Goal: Task Accomplishment & Management: Use online tool/utility

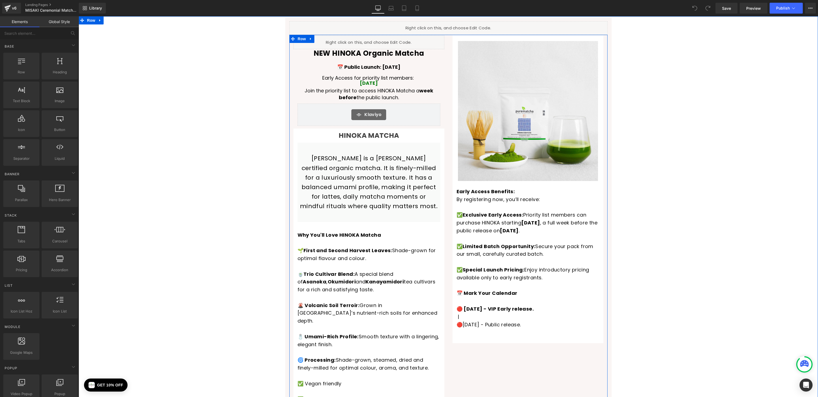
click at [375, 38] on link at bounding box center [375, 40] width 6 height 7
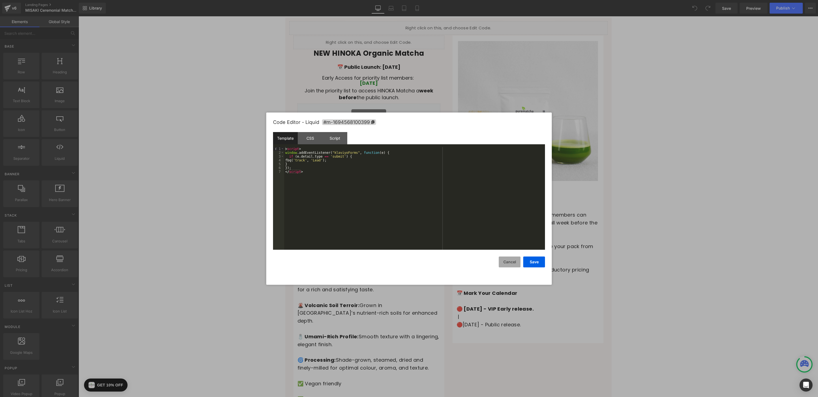
click at [506, 262] on button "Cancel" at bounding box center [510, 262] width 22 height 11
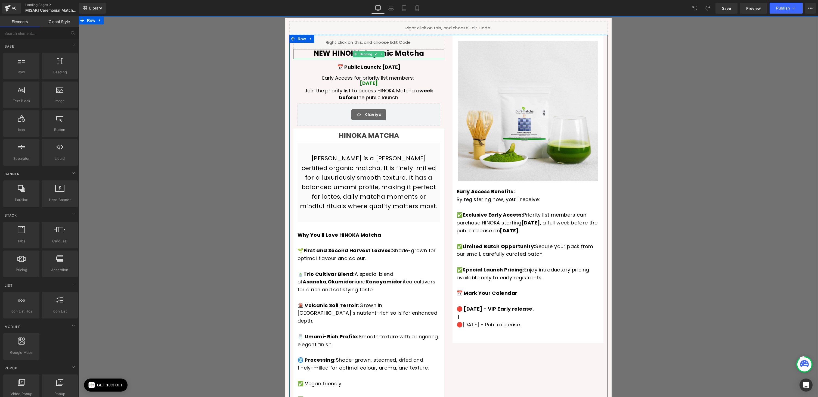
click at [341, 55] on span "NEW HINOKA Organic Matcha" at bounding box center [368, 53] width 111 height 10
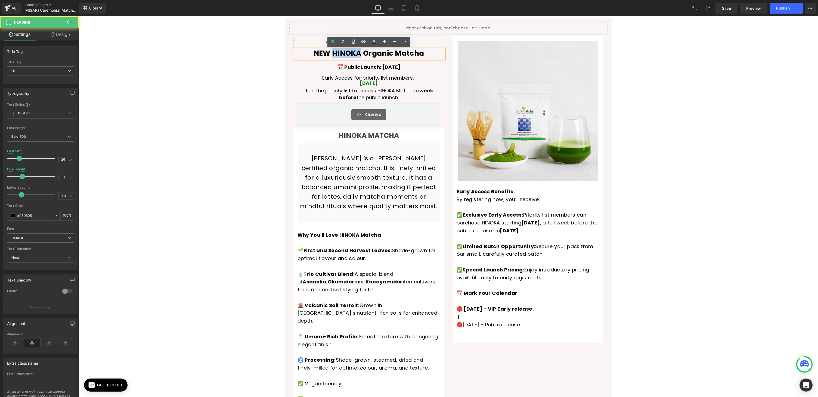
click at [341, 55] on span "NEW HINOKA Organic Matcha" at bounding box center [368, 53] width 111 height 10
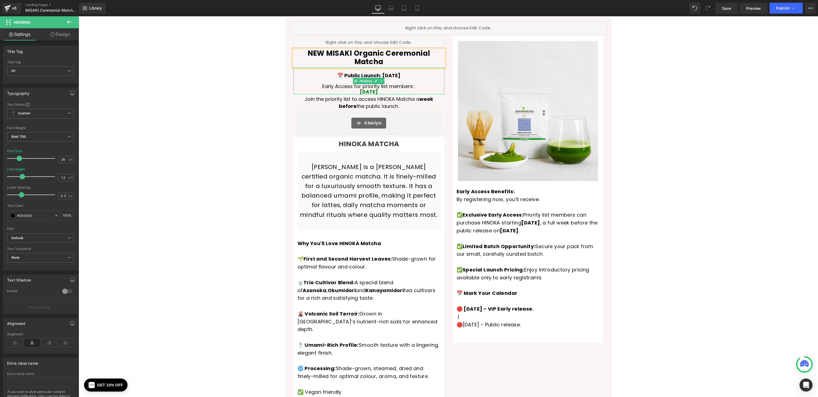
click at [356, 72] on strong "📅 Public Launch: [DATE]" at bounding box center [368, 75] width 63 height 7
click at [385, 72] on strong "📅 Public Launch: [DATE]" at bounding box center [368, 75] width 63 height 7
drag, startPoint x: 378, startPoint y: 67, endPoint x: 390, endPoint y: 68, distance: 11.5
click at [390, 72] on strong "📅 Public Launch: [DATE]" at bounding box center [368, 75] width 63 height 7
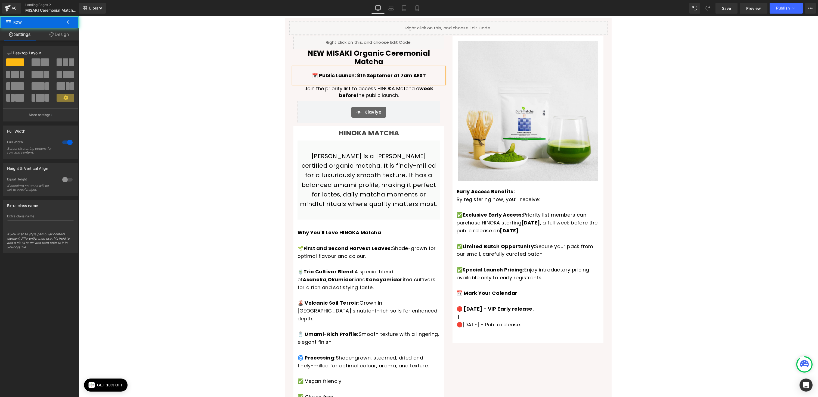
click at [233, 76] on div "Liquid Liquid NEW MISAKI Organic Ceremonial Matcha Heading 📅 Public Launch: 8th…" at bounding box center [448, 305] width 739 height 574
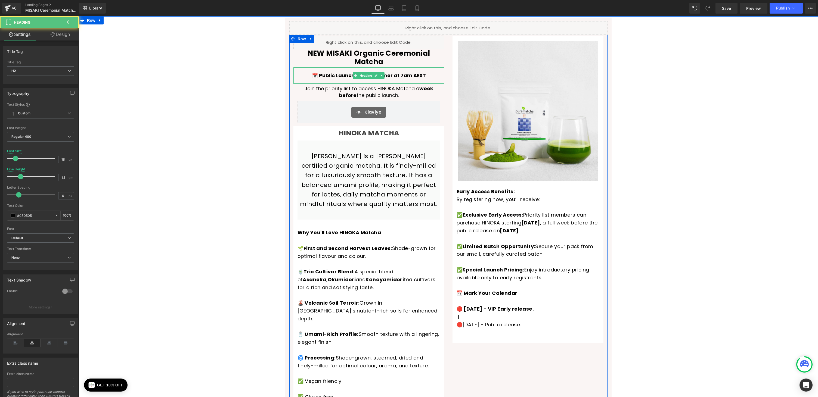
click at [336, 72] on strong "📅 Public Launch: 8th Septemer at 7am AEST" at bounding box center [369, 75] width 114 height 7
click at [371, 88] on span "Heading" at bounding box center [366, 91] width 15 height 7
click at [376, 90] on icon at bounding box center [375, 91] width 3 height 3
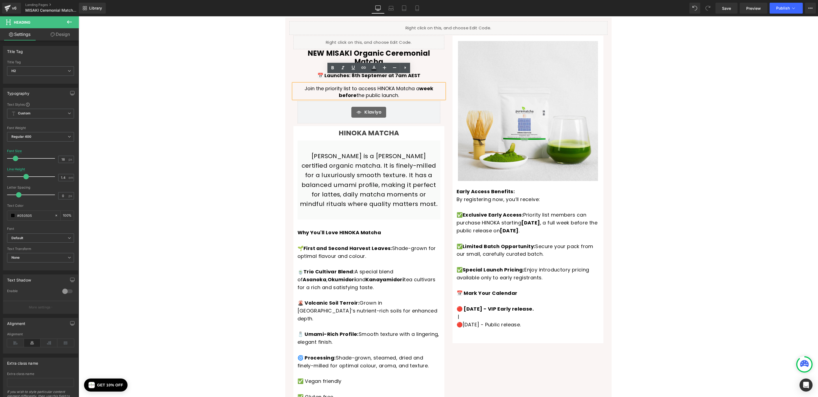
drag, startPoint x: 394, startPoint y: 88, endPoint x: 294, endPoint y: 78, distance: 101.0
click at [294, 85] on h2 "Join the priority list to access HINOKA Matcha a week before the public launch." at bounding box center [368, 92] width 151 height 14
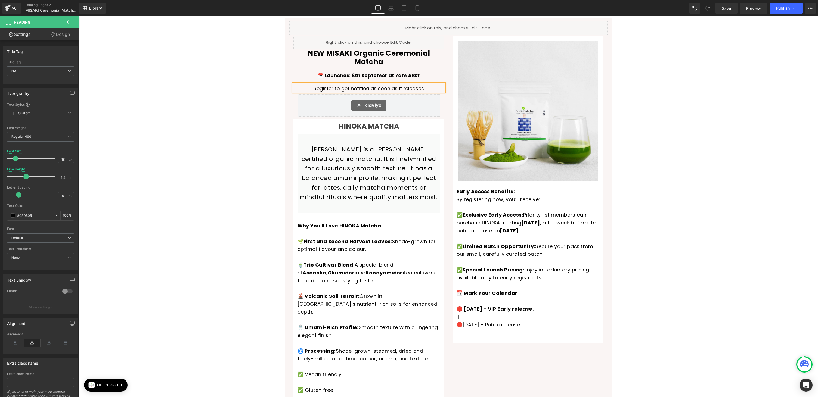
click at [196, 130] on div "Liquid Liquid NEW MISAKI Organic Ceremonial Matcha Heading 📅 Launches: 8th Sept…" at bounding box center [448, 301] width 739 height 567
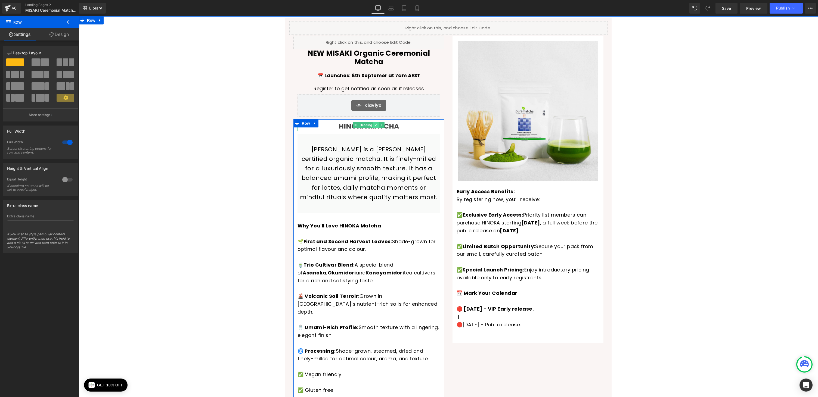
click at [377, 123] on icon at bounding box center [375, 124] width 3 height 3
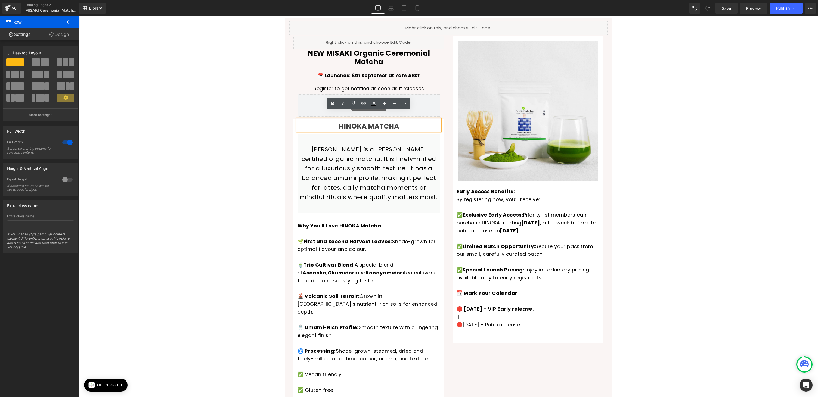
click at [355, 122] on h2 "HINOKA MATCHA" at bounding box center [368, 126] width 143 height 9
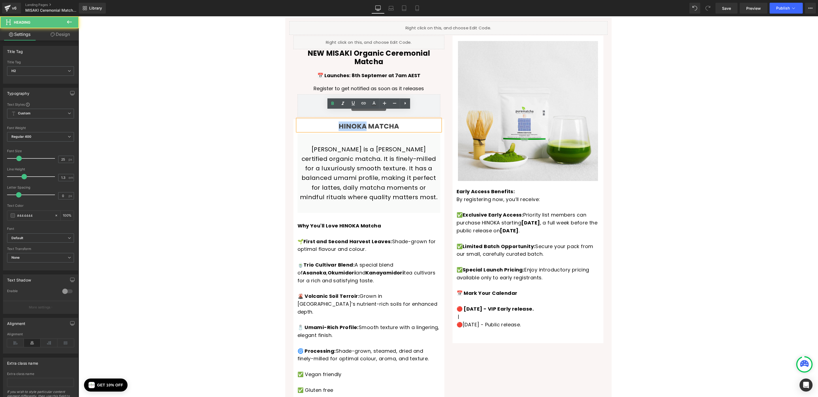
click at [355, 122] on h2 "HINOKA MATCHA" at bounding box center [368, 126] width 143 height 9
click at [316, 145] on p "[PERSON_NAME] is a [PERSON_NAME] certified organic matcha. It is finely-milled …" at bounding box center [369, 173] width 140 height 57
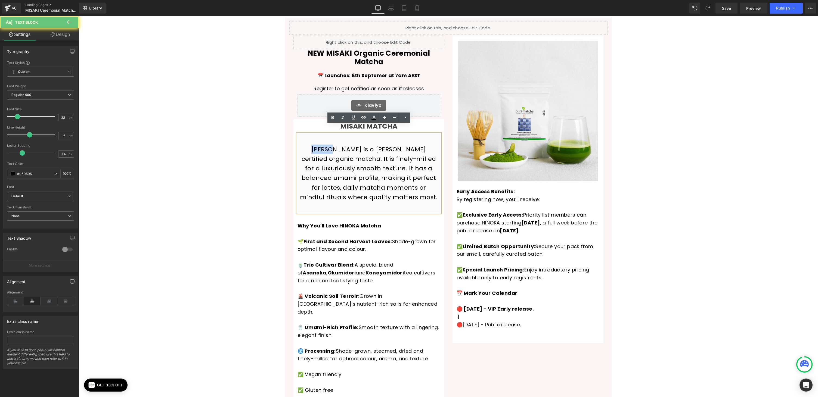
click at [316, 145] on p "[PERSON_NAME] is a [PERSON_NAME] certified organic matcha. It is finely-milled …" at bounding box center [369, 173] width 140 height 57
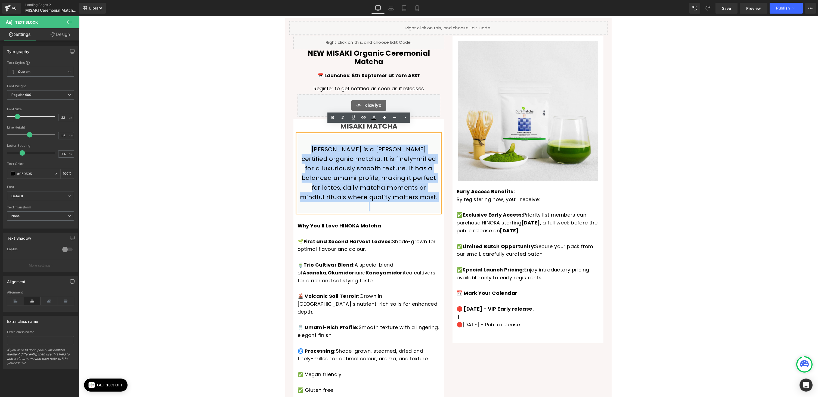
click at [342, 145] on p "[PERSON_NAME] is a [PERSON_NAME] certified organic matcha. It is finely-milled …" at bounding box center [369, 173] width 140 height 57
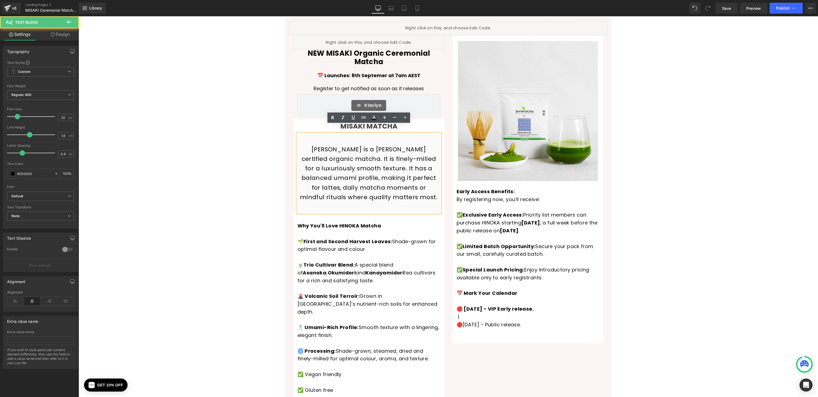
click at [313, 145] on p "[PERSON_NAME] is a [PERSON_NAME] certified organic matcha. It is finely-milled …" at bounding box center [369, 173] width 140 height 57
click at [399, 145] on p "[PERSON_NAME] is a [PERSON_NAME] certified organic matcha. It is finely-milled …" at bounding box center [369, 173] width 140 height 57
click at [359, 150] on p "MISAKI is a [PERSON_NAME] certified organic ceremonial grade matcha. It is fine…" at bounding box center [369, 173] width 140 height 57
click at [354, 222] on span "Why You'll Love HINOKA Matcha" at bounding box center [339, 225] width 84 height 7
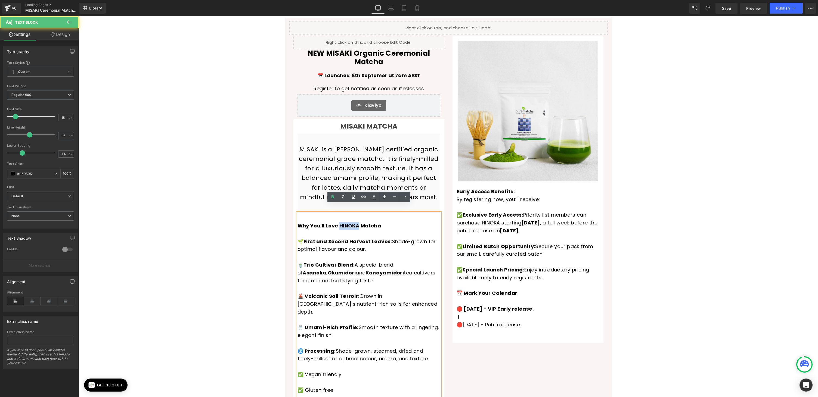
click at [354, 222] on span "Why You'll Love HINOKA Matcha" at bounding box center [339, 225] width 84 height 7
drag, startPoint x: 316, startPoint y: 233, endPoint x: 368, endPoint y: 234, distance: 51.9
click at [368, 238] on strong "First and Second Harvest Leaves:" at bounding box center [347, 241] width 89 height 7
click at [353, 261] on strong "Trio Cultivar Blend:" at bounding box center [328, 264] width 51 height 7
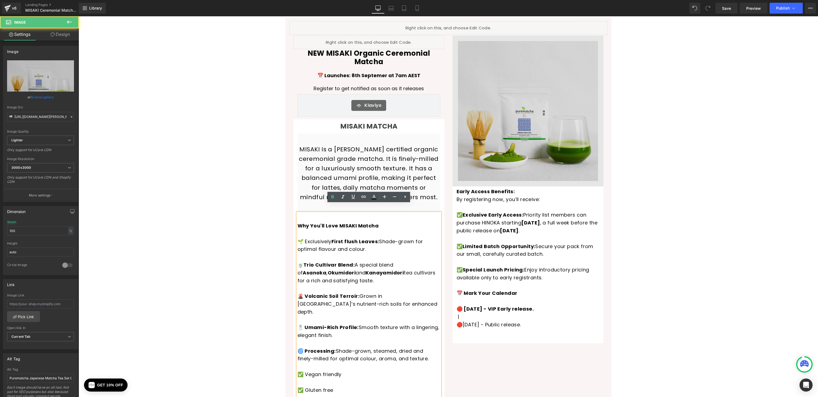
click at [530, 62] on img at bounding box center [527, 111] width 151 height 151
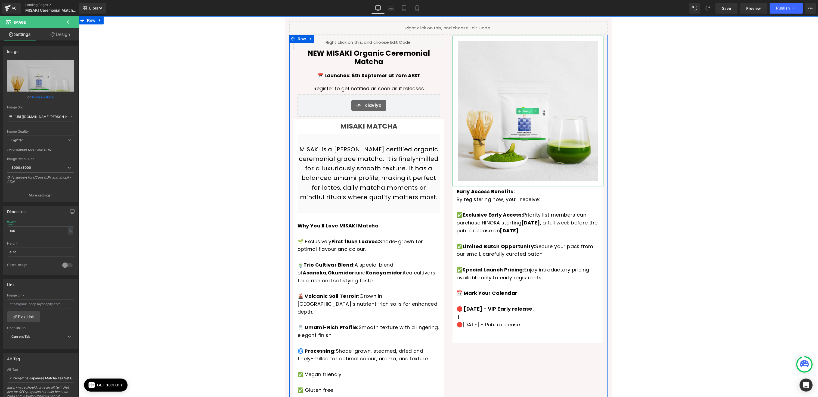
click at [528, 112] on span "Image" at bounding box center [527, 111] width 11 height 7
click at [30, 117] on input "[URL][DOMAIN_NAME][PERSON_NAME]" at bounding box center [40, 117] width 67 height 10
paste input "[DOMAIN_NAME][URL]"
type input "[URL][DOMAIN_NAME]"
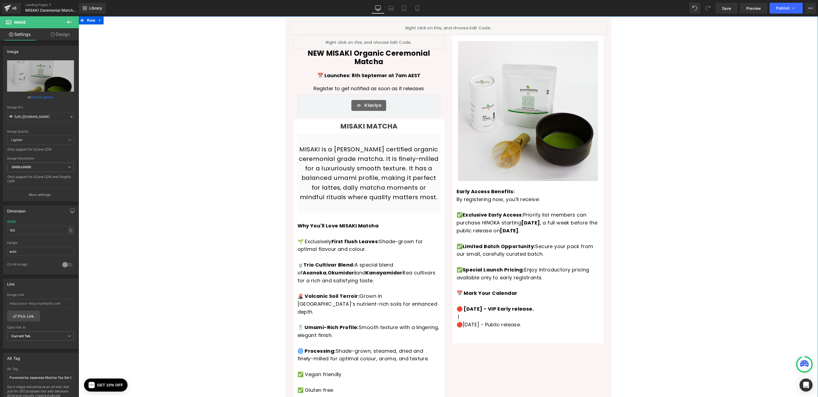
click at [198, 122] on div "Liquid Liquid NEW MISAKI Organic Ceremonial Matcha Heading 📅 Launches: 8th Sept…" at bounding box center [448, 301] width 739 height 567
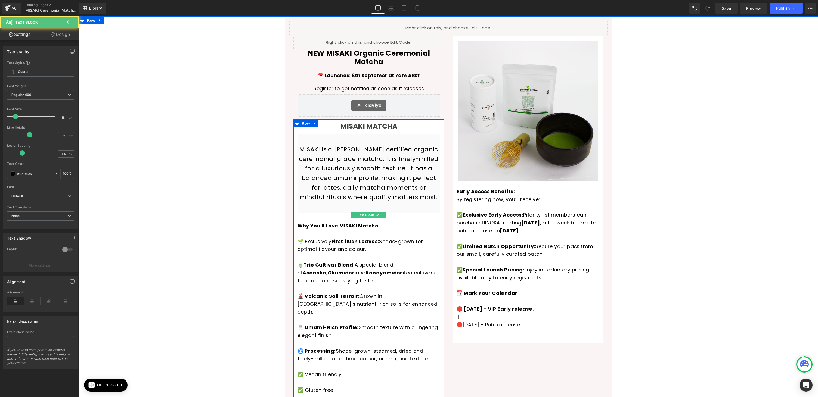
click at [365, 269] on strong "Kanayamidori" at bounding box center [384, 272] width 38 height 7
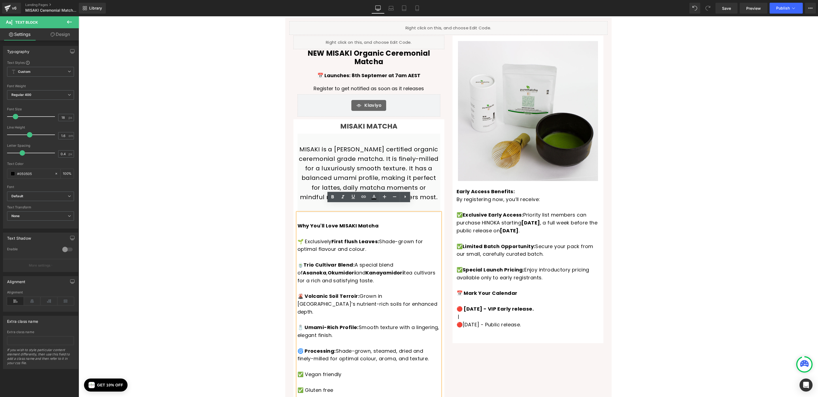
click at [351, 261] on strong "Trio Cultivar Blend:" at bounding box center [328, 264] width 51 height 7
drag, startPoint x: 336, startPoint y: 256, endPoint x: 303, endPoint y: 255, distance: 32.9
click at [303, 261] on span "🍵 Trio Cultivar Blend: A special blend of Asanoka , Okumidori and Kanayamidori …" at bounding box center [366, 272] width 138 height 23
drag, startPoint x: 399, startPoint y: 256, endPoint x: 388, endPoint y: 264, distance: 14.4
click at [388, 264] on span "🍵 Tea Master Blend: A special blend of Asanoka , Okumidori and Kanayamidori tea…" at bounding box center [366, 272] width 138 height 23
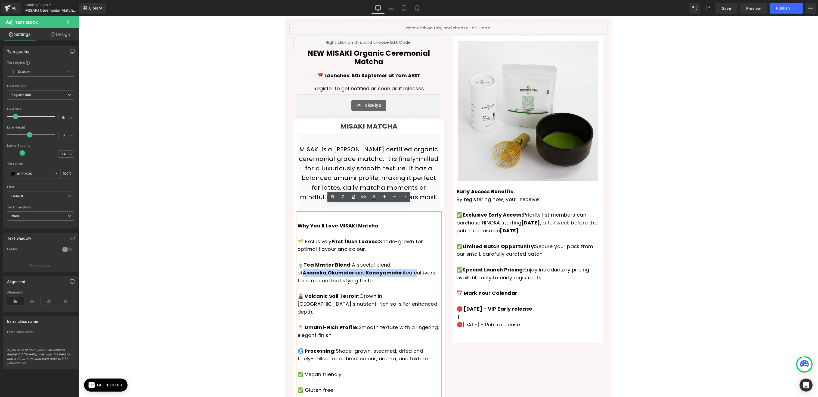
click at [378, 253] on p "🍵 Tea Master Blend: A special blend of Asanoka , Okumidori and Kanayamidori tea…" at bounding box center [368, 268] width 143 height 31
drag, startPoint x: 376, startPoint y: 264, endPoint x: 398, endPoint y: 257, distance: 23.9
click at [398, 261] on span "🍵 Tea Master Blend: A special blend of Asanoka , Okumidori and Kanayamidori tea…" at bounding box center [366, 272] width 138 height 23
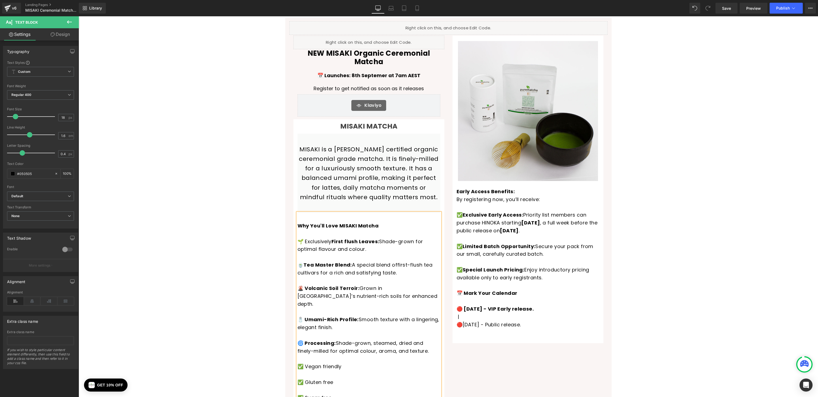
click at [243, 239] on div "Liquid Liquid NEW MISAKI Organic Ceremonial Matcha Heading 📅 Launches: 8th Sept…" at bounding box center [448, 297] width 739 height 559
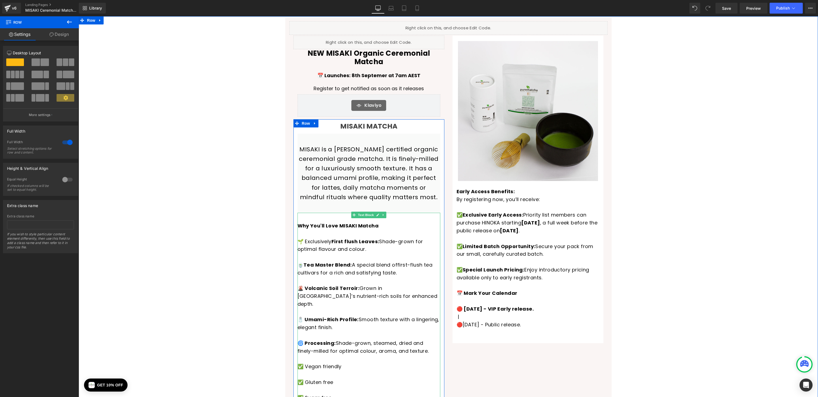
click at [320, 232] on p "Why You'll Love [PERSON_NAME] 🌱 Exclusively First flush Leaves: Shade-grown for…" at bounding box center [368, 237] width 143 height 31
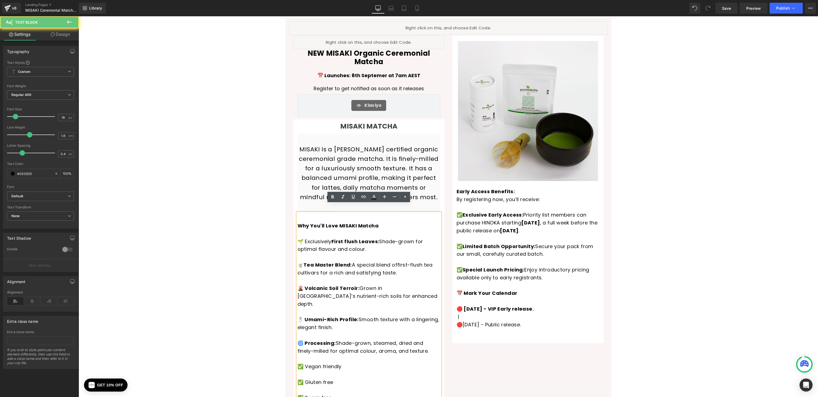
click at [320, 232] on p "Why You'll Love [PERSON_NAME] 🌱 Exclusively First flush Leaves: Shade-grown for…" at bounding box center [368, 237] width 143 height 31
click at [317, 225] on p "Why You'll Love [PERSON_NAME] 🌱 Exclusively First flush Leaves: Shade-grown for…" at bounding box center [368, 237] width 143 height 31
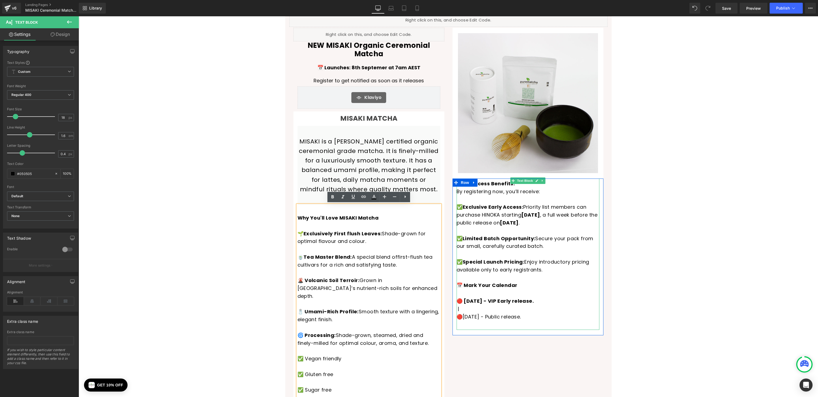
scroll to position [0, 0]
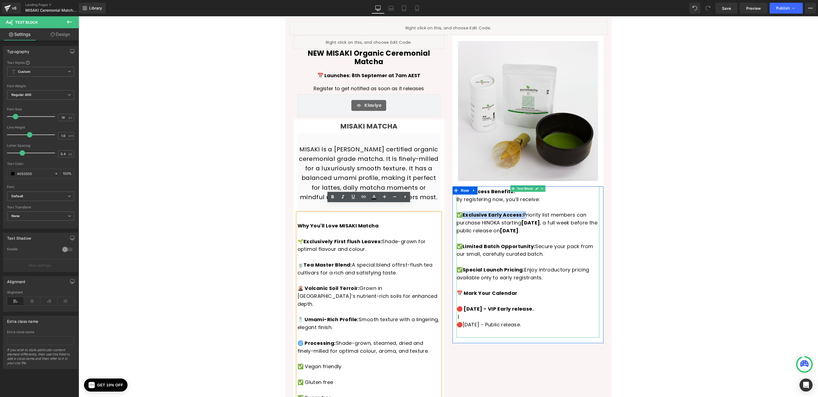
drag, startPoint x: 524, startPoint y: 215, endPoint x: 463, endPoint y: 213, distance: 60.9
click at [463, 213] on p "✅ Exclusive Early Access: Priority list members can purchase HINOKA starting [D…" at bounding box center [527, 222] width 143 height 23
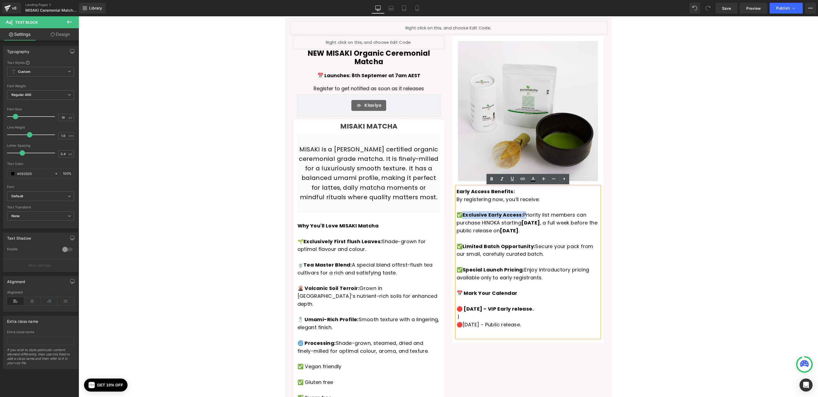
click at [535, 219] on span "[DATE]" at bounding box center [530, 222] width 18 height 7
drag, startPoint x: 524, startPoint y: 215, endPoint x: 536, endPoint y: 230, distance: 18.9
click at [536, 230] on p "✅ Exclusive Early Access: Priority list members can purchase HINOKA starting [D…" at bounding box center [527, 222] width 143 height 23
drag, startPoint x: 493, startPoint y: 309, endPoint x: 478, endPoint y: 297, distance: 19.4
click at [463, 309] on strong "🔴 [DATE] - VIP Early release." at bounding box center [494, 309] width 77 height 7
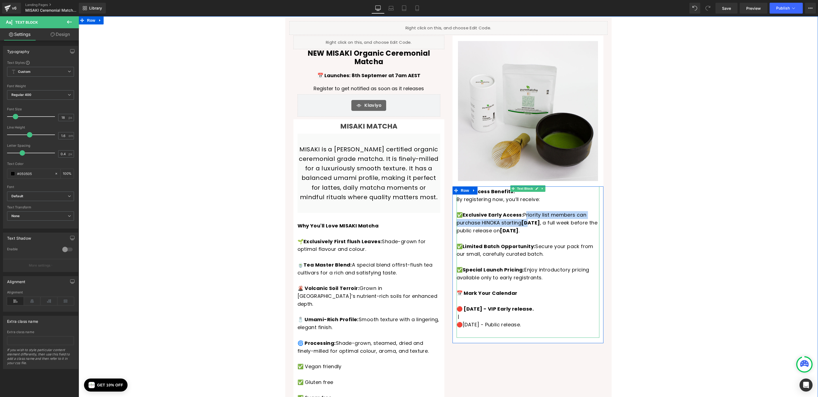
drag, startPoint x: 525, startPoint y: 214, endPoint x: 528, endPoint y: 223, distance: 9.5
click at [528, 223] on p "✅ Exclusive Early Access: Priority list members can purchase HINOKA starting [D…" at bounding box center [527, 222] width 143 height 23
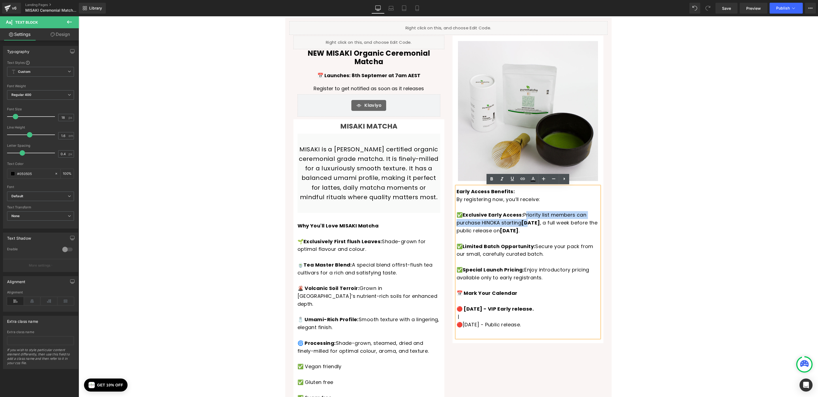
click at [502, 216] on strong "Exclusive Early Access:" at bounding box center [492, 214] width 61 height 7
click at [522, 214] on strong "Exclusive Early Access:" at bounding box center [492, 214] width 61 height 7
drag, startPoint x: 521, startPoint y: 215, endPoint x: 464, endPoint y: 214, distance: 57.6
click at [464, 214] on strong "Exclusive Early Access:" at bounding box center [492, 214] width 61 height 7
drag, startPoint x: 518, startPoint y: 215, endPoint x: 535, endPoint y: 229, distance: 22.4
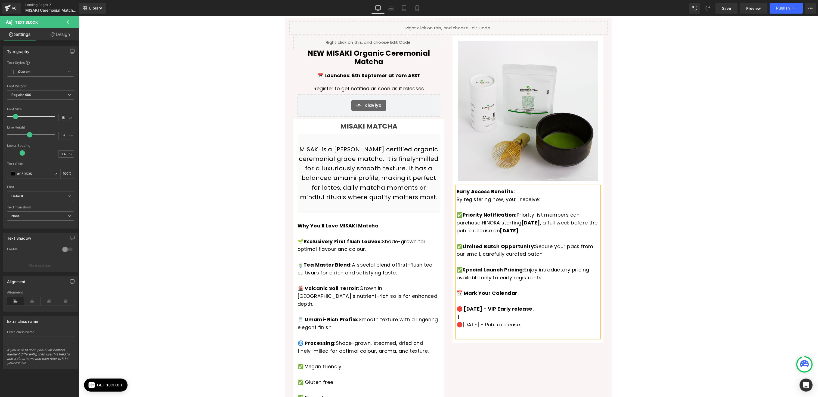
click at [535, 229] on p "✅ Priority Notification: Priority list members can purchase HINOKA starting [DA…" at bounding box center [527, 222] width 143 height 23
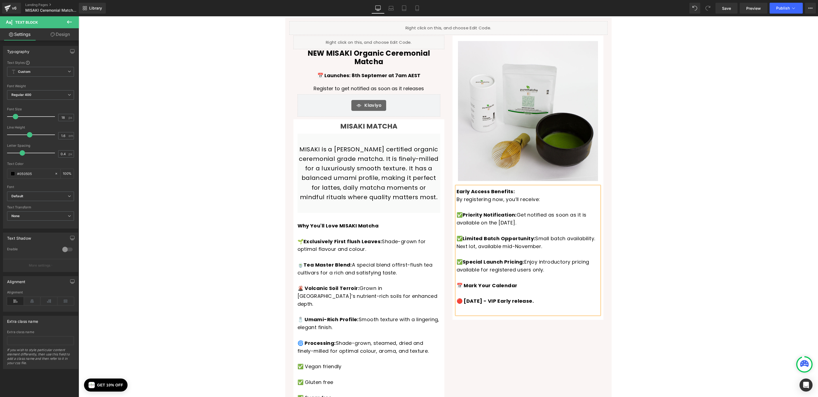
drag, startPoint x: 527, startPoint y: 301, endPoint x: 578, endPoint y: 303, distance: 51.7
click at [578, 303] on p "🔴 [DATE] - VIP Early release." at bounding box center [527, 301] width 143 height 8
click at [251, 197] on div "Liquid Liquid NEW MISAKI Organic Ceremonial Matcha Heading 📅 Launches: 8th Sept…" at bounding box center [448, 297] width 739 height 559
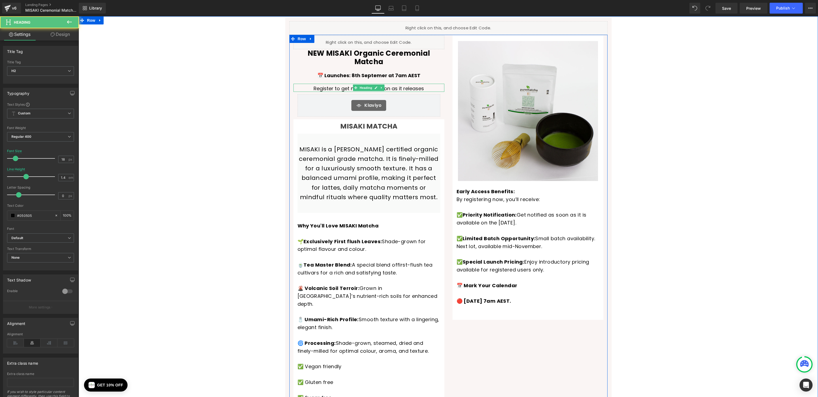
click at [423, 85] on h2 "Register to get notified as soon as it releases" at bounding box center [368, 88] width 151 height 7
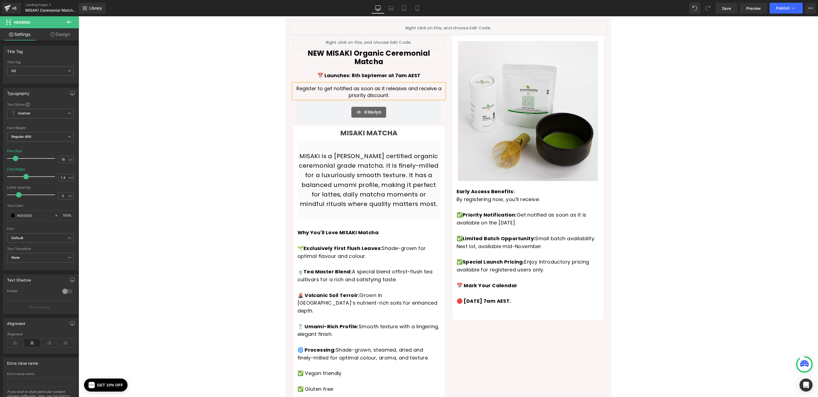
click at [231, 65] on div "Liquid Liquid NEW MISAKI Organic Ceremonial Matcha Heading 📅 Launches: 8th Sept…" at bounding box center [448, 301] width 739 height 566
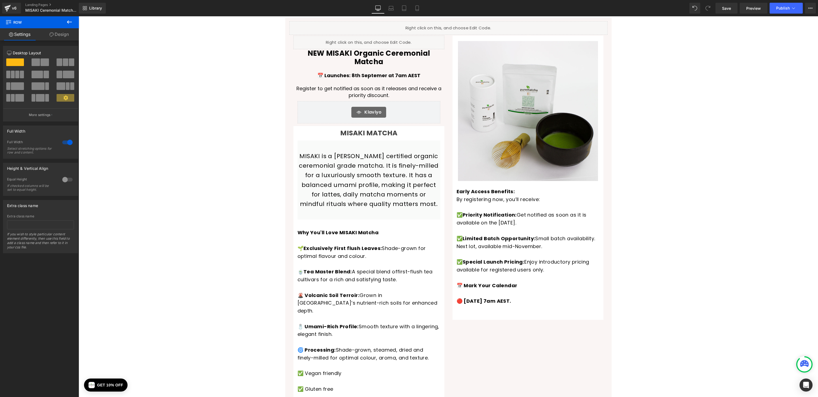
click at [233, 102] on div "Liquid Liquid NEW MISAKI Organic Ceremonial Matcha Heading 📅 Launches: 8th Sept…" at bounding box center [448, 301] width 739 height 566
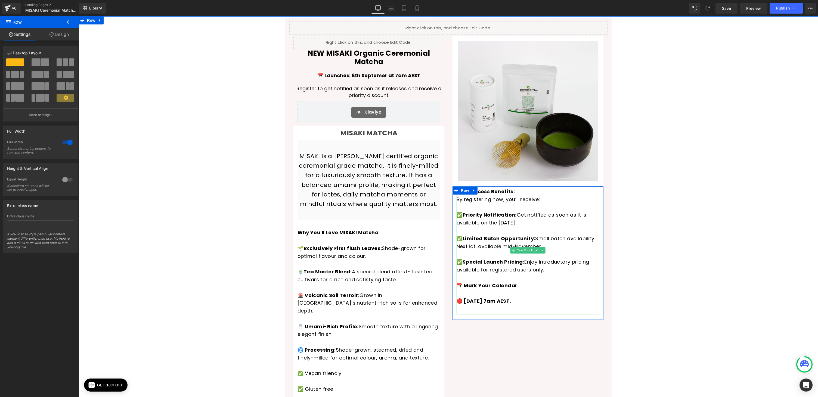
click at [535, 239] on p "✅ Limited Batch Opportunity: Small batch availability. Next lot, available mid-…" at bounding box center [527, 246] width 143 height 23
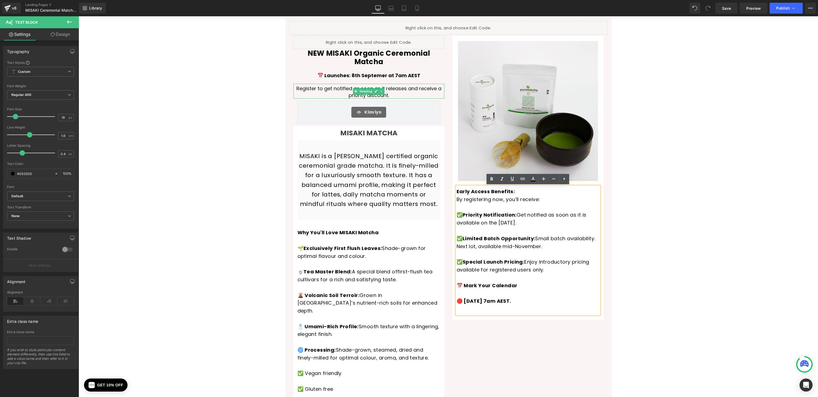
click at [440, 85] on h2 "Register to get notified as soon as it releases and receive a priority discount." at bounding box center [368, 92] width 151 height 14
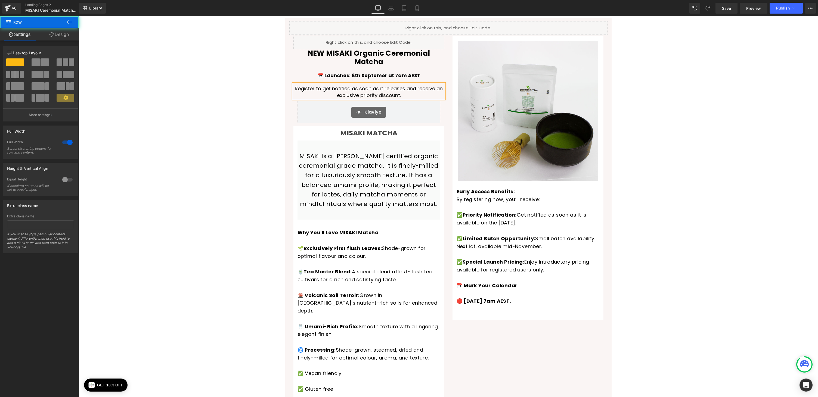
click at [246, 64] on div "Liquid Liquid NEW MISAKI Organic Ceremonial Matcha Heading 📅 Launches: 8th Sept…" at bounding box center [448, 301] width 739 height 566
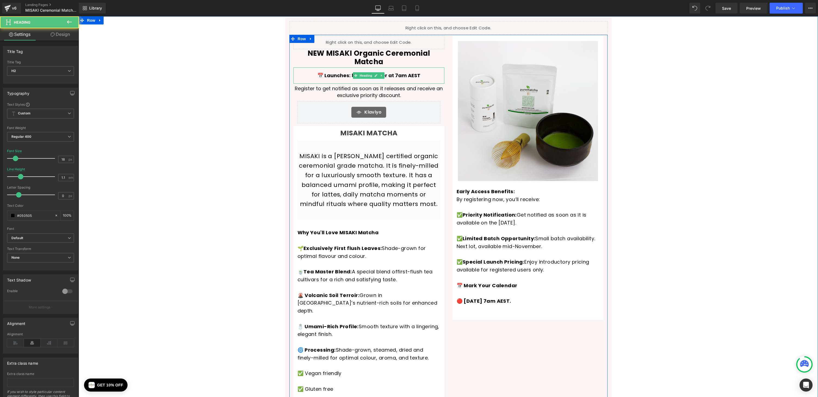
click at [399, 72] on strong "📅 Launches: 8th Septemer at 7am AEST" at bounding box center [368, 75] width 103 height 7
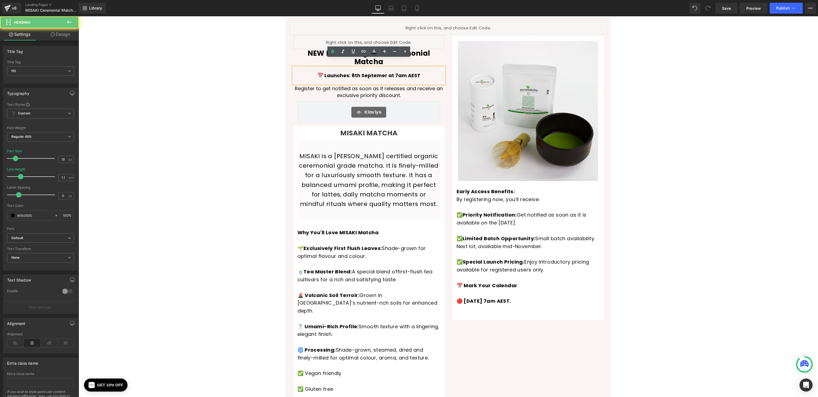
click at [379, 72] on strong "📅 Launches: 8th Septemer at 7am AEST" at bounding box center [368, 75] width 103 height 7
click at [214, 89] on div "Liquid Liquid NEW MISAKI Organic Ceremonial Matcha Heading 📅 Launches: [DATE] 7…" at bounding box center [448, 301] width 739 height 566
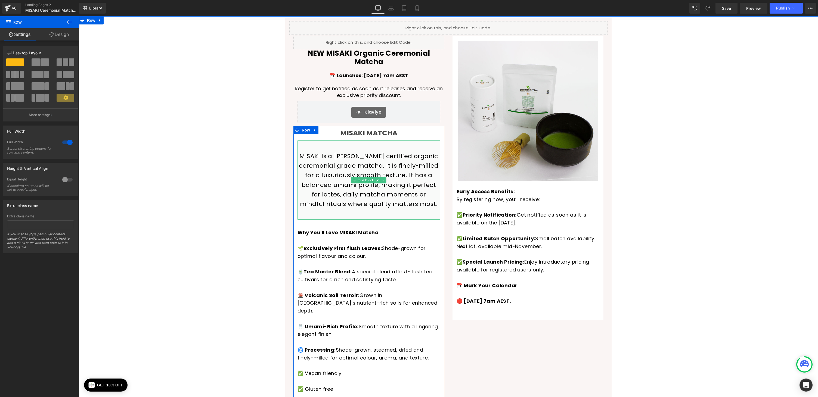
click at [360, 157] on p "MISAKI is a [PERSON_NAME] certified organic ceremonial grade matcha. It is fine…" at bounding box center [369, 179] width 140 height 57
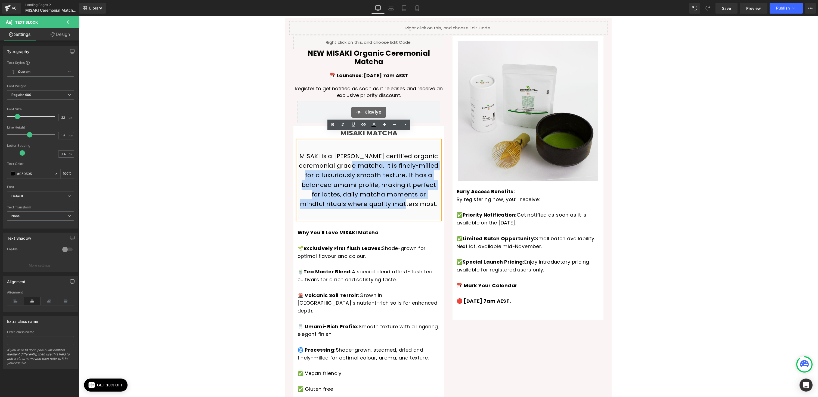
drag, startPoint x: 359, startPoint y: 157, endPoint x: 420, endPoint y: 191, distance: 70.1
click at [420, 191] on p "MISAKI is a [PERSON_NAME] certified organic ceremonial grade matcha. It is fine…" at bounding box center [369, 179] width 140 height 57
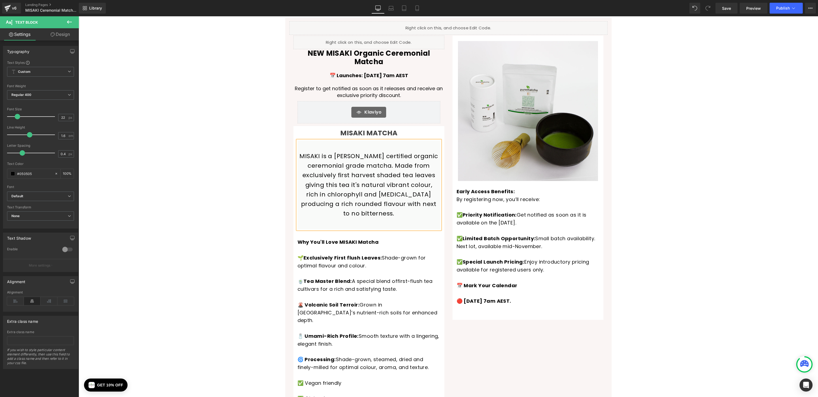
click at [189, 140] on div "Liquid Liquid NEW MISAKI Organic Ceremonial Matcha Heading 📅 Launches: [DATE] 7…" at bounding box center [448, 305] width 739 height 575
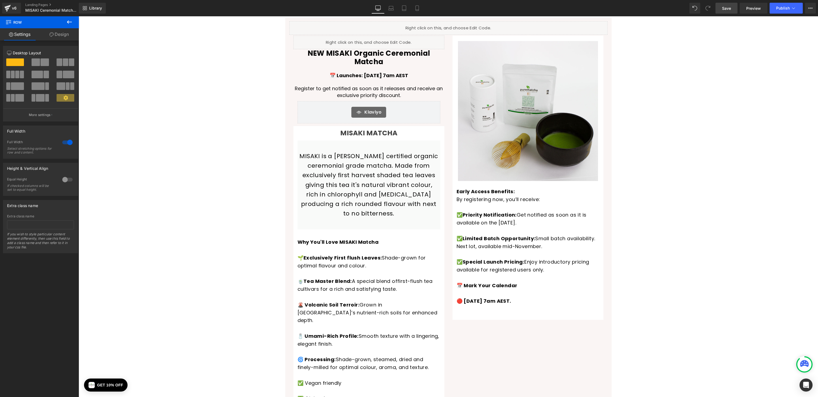
click at [730, 7] on span "Save" at bounding box center [726, 8] width 9 height 6
click at [226, 82] on div "Liquid Liquid NEW MISAKI Organic Ceremonial Matcha Heading 📅 Launches: [DATE] 7…" at bounding box center [448, 305] width 739 height 575
click at [194, 161] on div "Liquid Liquid NEW MISAKI Organic Ceremonial Matcha Heading 📅 Launches: [DATE] 7…" at bounding box center [448, 305] width 739 height 575
click at [391, 107] on div "Klaviyo" at bounding box center [368, 112] width 137 height 11
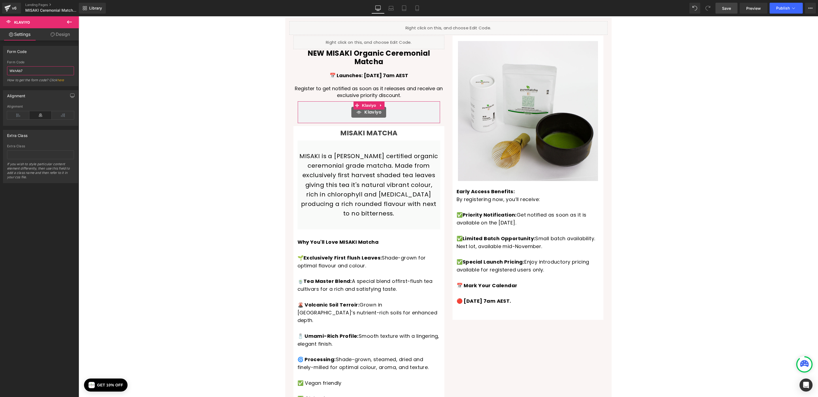
drag, startPoint x: 18, startPoint y: 70, endPoint x: 0, endPoint y: 66, distance: 18.9
click at [0, 66] on div "Form Code WkhAb7 Form Code WkhAb7 How to get the form code? Click here" at bounding box center [40, 64] width 81 height 44
paste input "S3R2Wg"
type input "S3R2Wg"
click at [181, 91] on div "Liquid Liquid NEW MISAKI Organic Ceremonial Matcha Heading 📅 Launches: [DATE] 7…" at bounding box center [448, 305] width 739 height 575
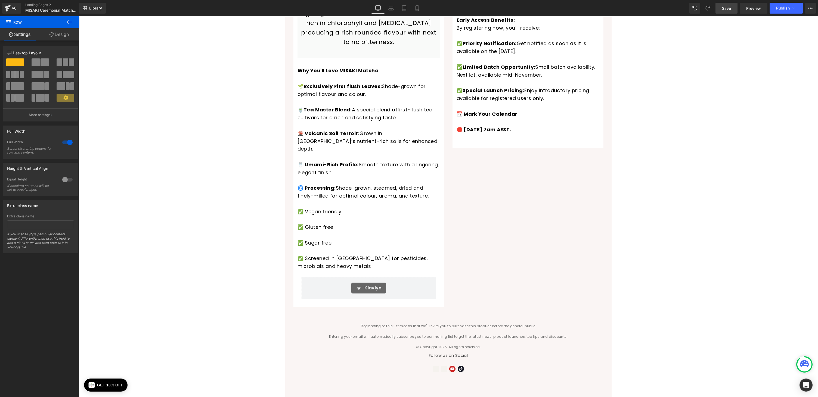
scroll to position [186, 0]
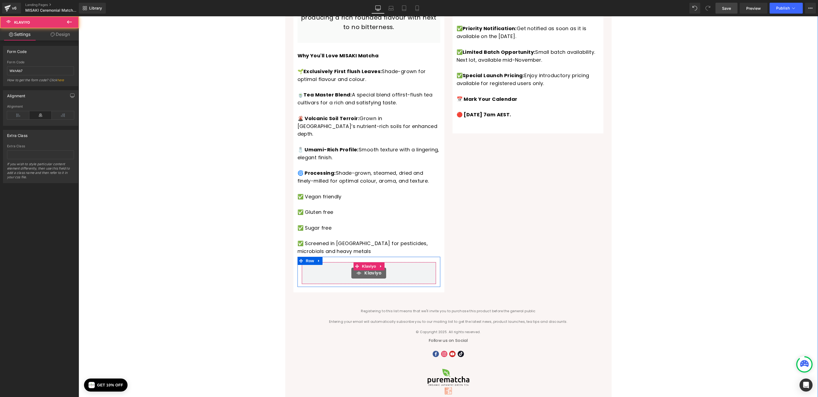
click at [390, 268] on div "Klaviyo" at bounding box center [368, 273] width 123 height 11
click at [374, 262] on span "Klaviyo" at bounding box center [368, 266] width 17 height 8
drag, startPoint x: 39, startPoint y: 69, endPoint x: 0, endPoint y: 66, distance: 39.0
click at [0, 66] on div "Form Code WkhAb7 Form Code WkhAb7 How to get the form code? Click here" at bounding box center [40, 64] width 81 height 44
paste input "S3R2Wg"
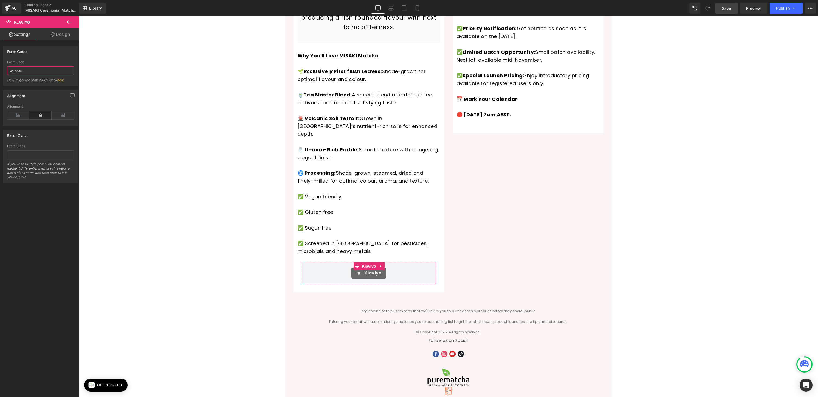
type input "S3R2Wg"
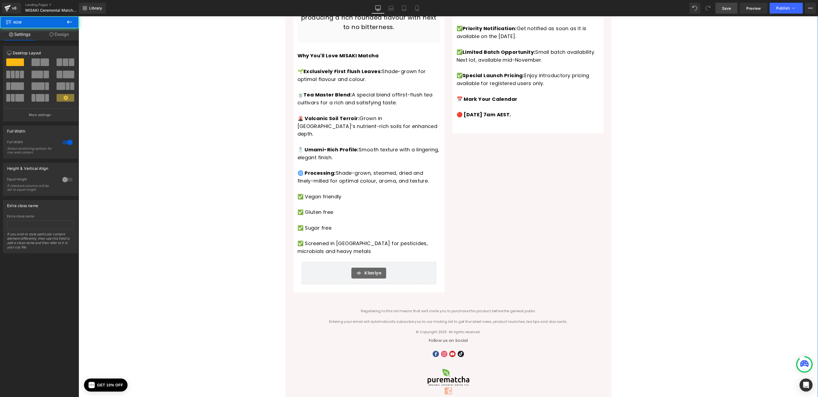
click at [175, 76] on div "Liquid Liquid NEW MISAKI Organic Ceremonial Matcha Heading 📅 Launches: [DATE] 7…" at bounding box center [448, 118] width 739 height 575
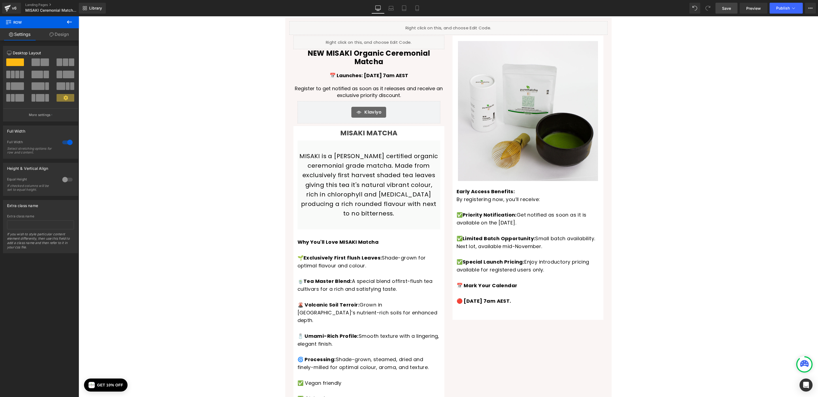
click at [727, 8] on span "Save" at bounding box center [726, 8] width 9 height 6
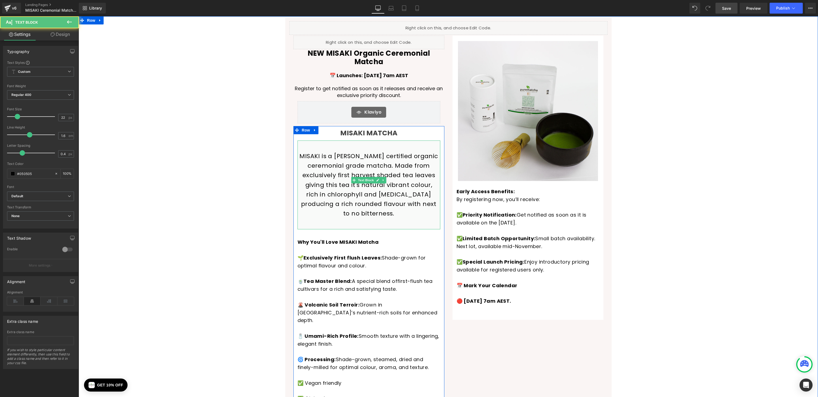
click at [379, 186] on p "MISAKI is a [PERSON_NAME] certified organic ceremonial grade matcha. Made from …" at bounding box center [369, 184] width 140 height 67
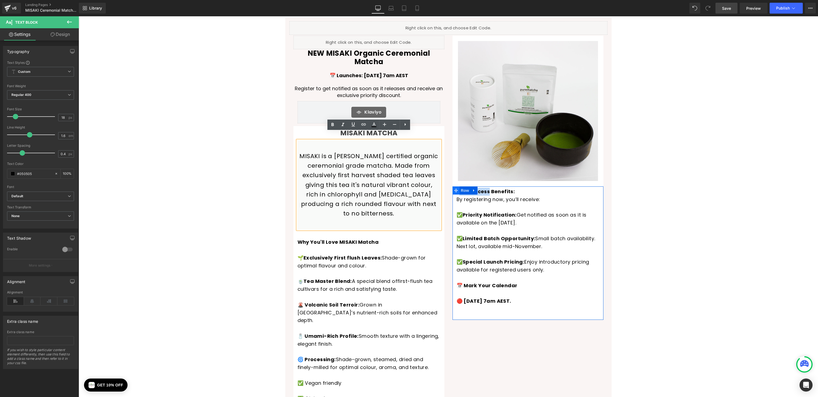
drag, startPoint x: 490, startPoint y: 192, endPoint x: 458, endPoint y: 192, distance: 31.5
click at [458, 192] on div "Early Access Benefits: By registering now, you’ll receive: ✅ Priority Notificat…" at bounding box center [527, 252] width 151 height 133
click at [465, 192] on span "Row" at bounding box center [464, 190] width 11 height 8
click at [493, 194] on strong "ERegis Benefits:" at bounding box center [477, 191] width 42 height 7
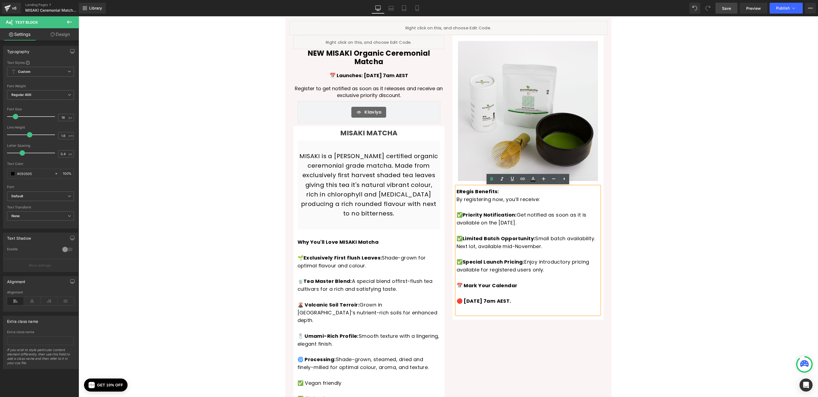
click at [469, 192] on strong "ERegis Benefits:" at bounding box center [477, 191] width 42 height 7
click at [491, 223] on p "✅ Priority Notification: Get notified as soon as it is available on the [DATE]" at bounding box center [527, 219] width 143 height 16
click at [217, 162] on div "Liquid Liquid NEW MISAKI Organic Ceremonial Matcha Heading 📅 Launches: [DATE] 7…" at bounding box center [448, 305] width 739 height 575
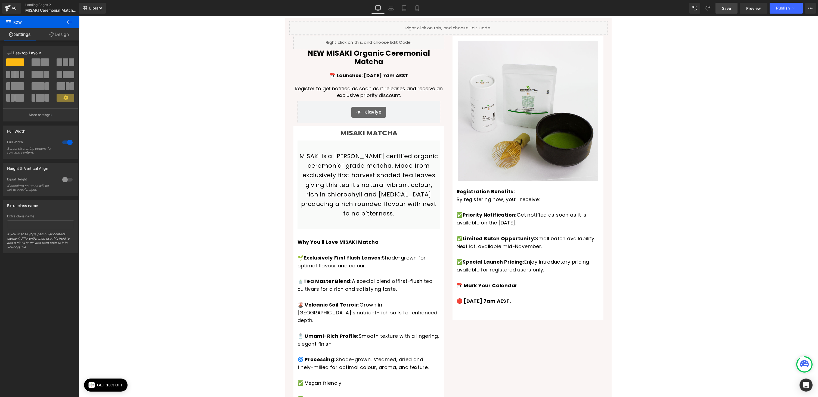
click at [731, 5] on span "Save" at bounding box center [726, 8] width 9 height 6
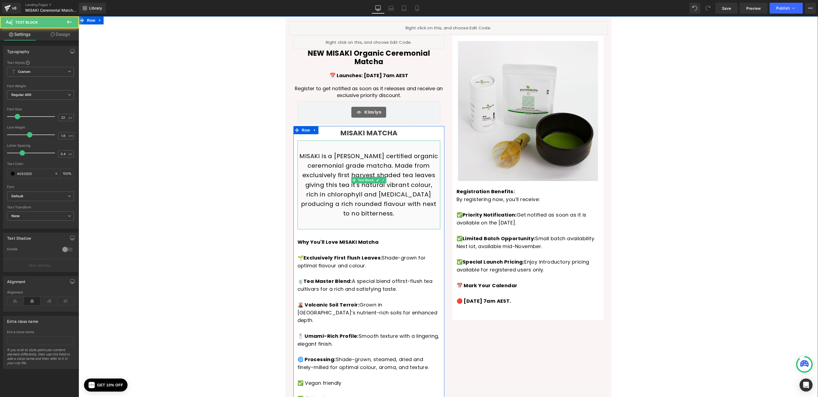
click at [331, 154] on p "MISAKI is a [PERSON_NAME] certified organic ceremonial grade matcha. Made from …" at bounding box center [369, 184] width 140 height 67
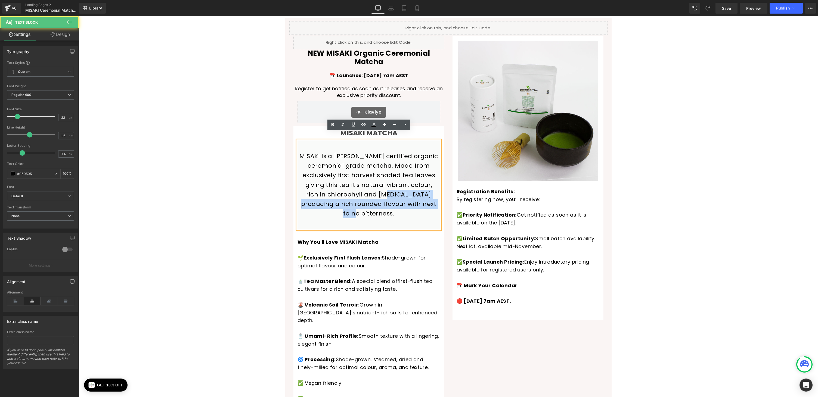
drag, startPoint x: 348, startPoint y: 186, endPoint x: 434, endPoint y: 199, distance: 86.1
click at [434, 199] on p "MISAKI is a [PERSON_NAME] certified organic ceremonial grade matcha. Made from …" at bounding box center [369, 184] width 140 height 67
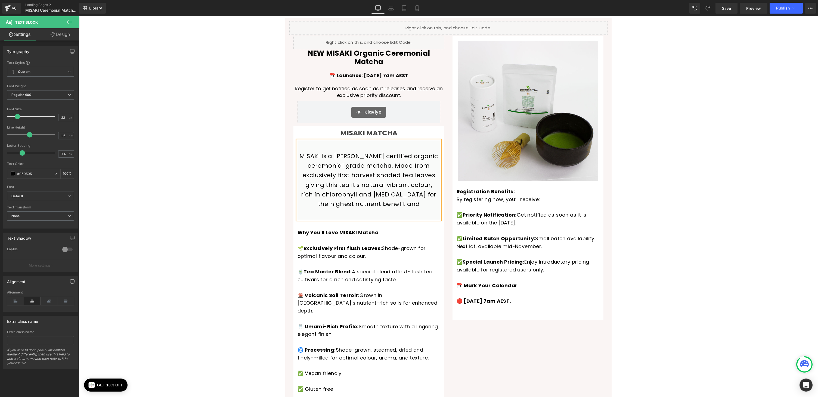
click at [383, 151] on p "MISAKI is a [PERSON_NAME] certified organic ceremonial grade matcha. Made from …" at bounding box center [369, 179] width 140 height 57
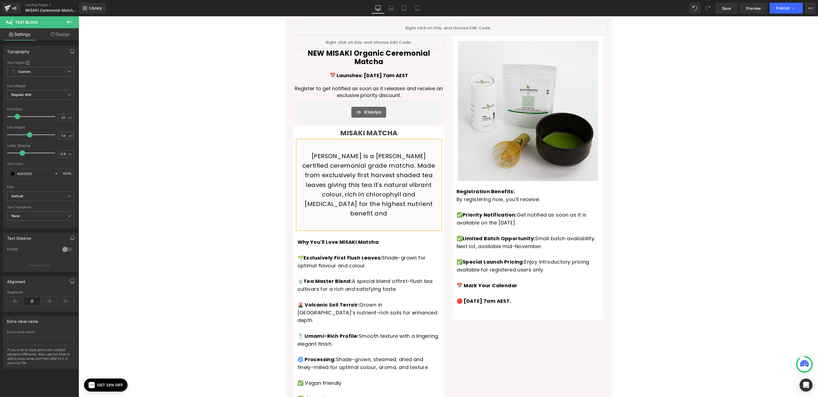
click at [434, 183] on p "[PERSON_NAME] is a [PERSON_NAME] certified ceremonial grade matcha. Made from e…" at bounding box center [369, 184] width 140 height 67
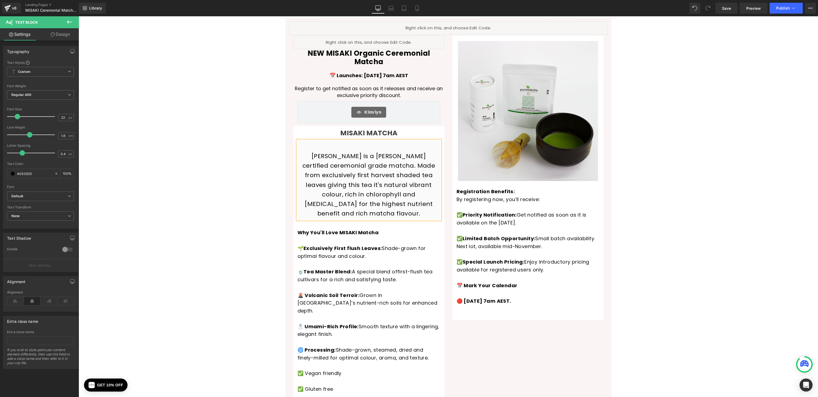
click at [242, 149] on div "Liquid Liquid NEW MISAKI Organic Ceremonial Matcha Heading 📅 Launches: [DATE] 7…" at bounding box center [448, 301] width 739 height 566
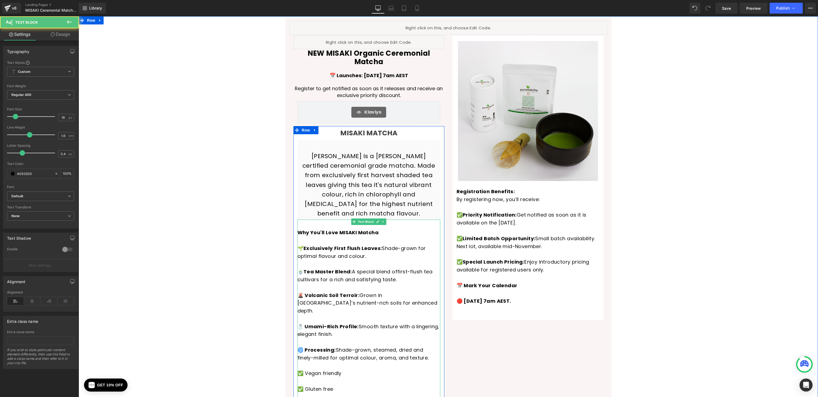
click at [384, 229] on p "Why You'll Love [PERSON_NAME] 🌱 Exclusively First flush Leaves: Shade-grown for…" at bounding box center [368, 244] width 143 height 31
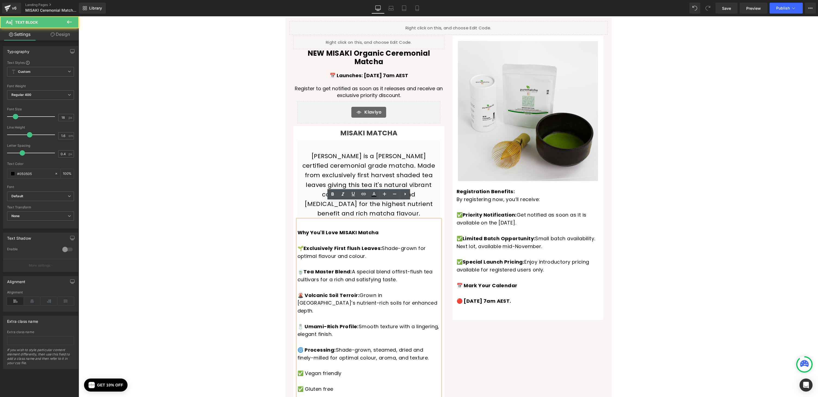
click at [383, 230] on p "Why You'll Love [PERSON_NAME] 🌱 Exclusively First flush Leaves: Shade-grown for…" at bounding box center [368, 244] width 143 height 31
click at [729, 10] on span "Save" at bounding box center [726, 8] width 9 height 6
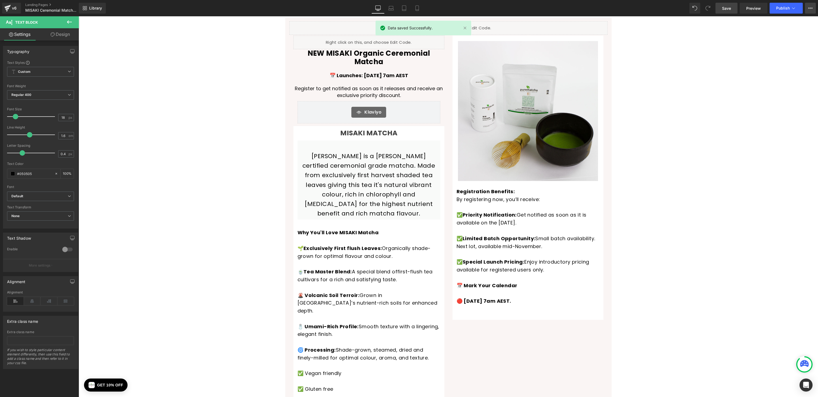
click at [809, 7] on icon at bounding box center [810, 8] width 4 height 4
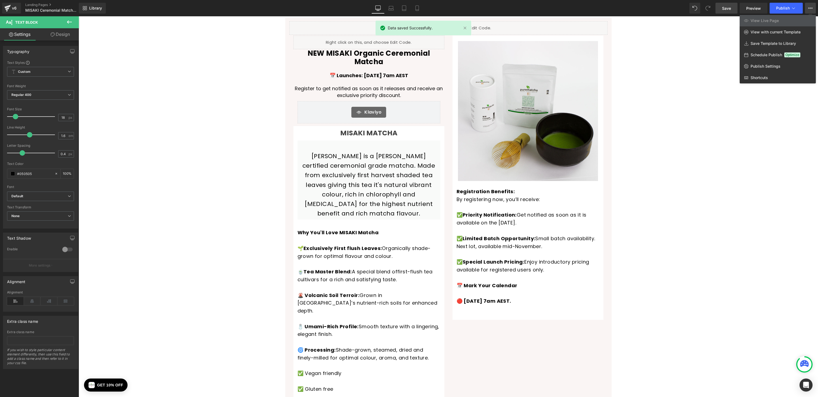
click at [809, 7] on icon at bounding box center [810, 8] width 4 height 4
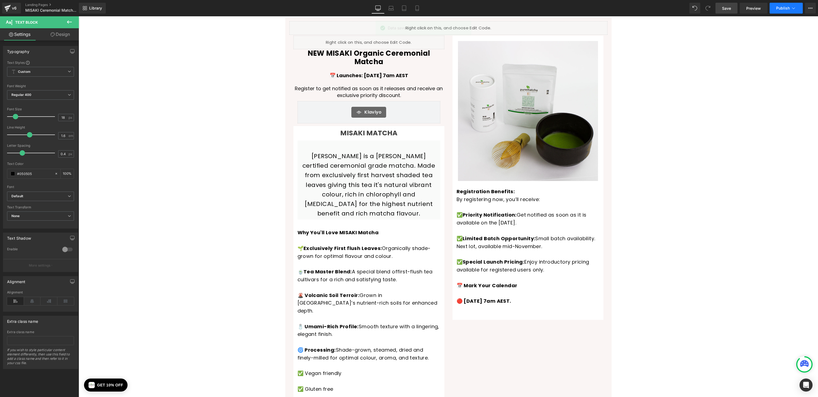
click at [790, 7] on icon at bounding box center [792, 7] width 5 height 5
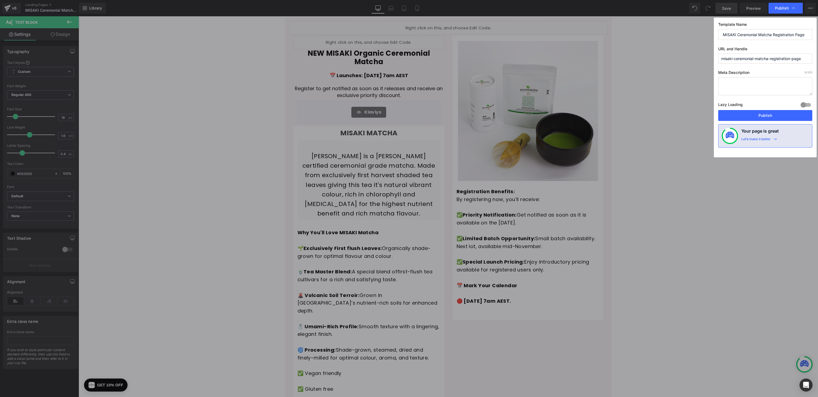
click at [740, 84] on textarea at bounding box center [765, 86] width 94 height 18
click at [731, 89] on textarea at bounding box center [765, 86] width 94 height 18
type textarea "Register for MISAKI ceremonial grade matcha powder and be the first to try this…"
click at [747, 119] on button "Publish" at bounding box center [765, 115] width 94 height 11
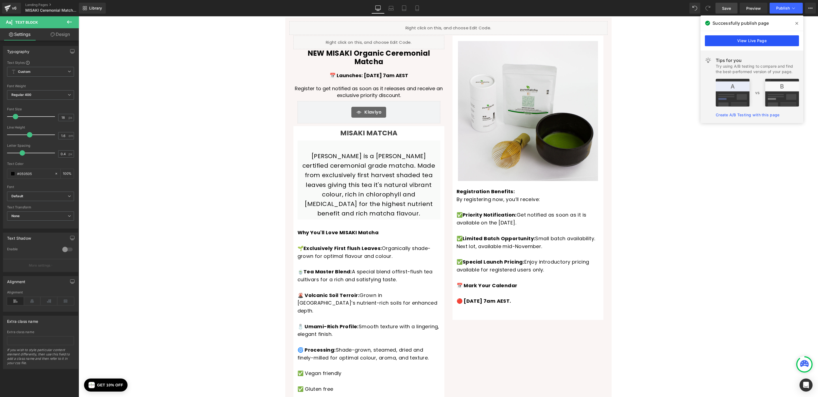
click at [732, 42] on link "View Live Page" at bounding box center [752, 40] width 94 height 11
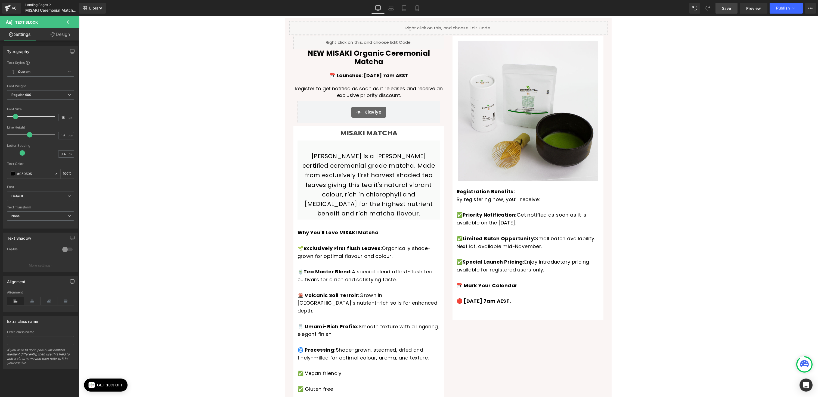
click at [31, 4] on link "Landing Pages" at bounding box center [56, 5] width 63 height 4
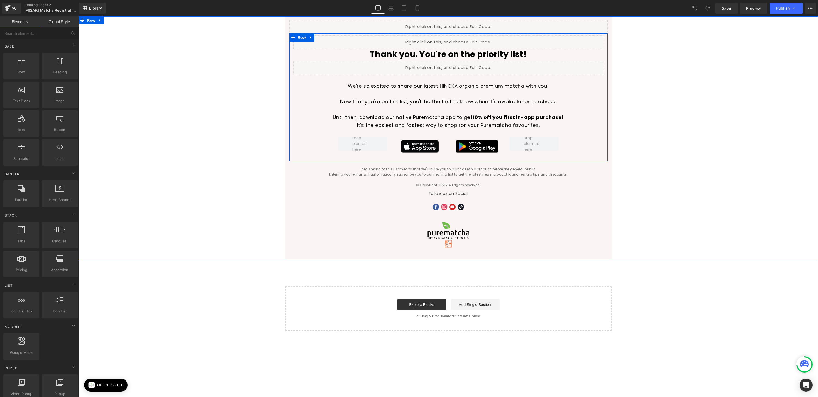
click at [456, 65] on link at bounding box center [454, 65] width 6 height 7
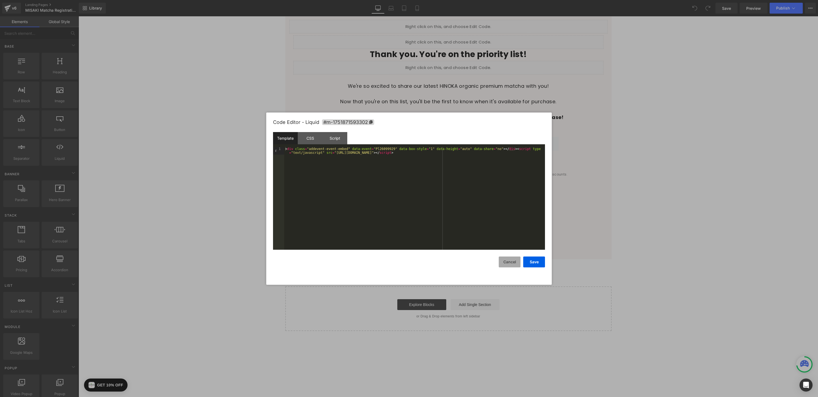
click at [509, 264] on button "Cancel" at bounding box center [510, 262] width 22 height 11
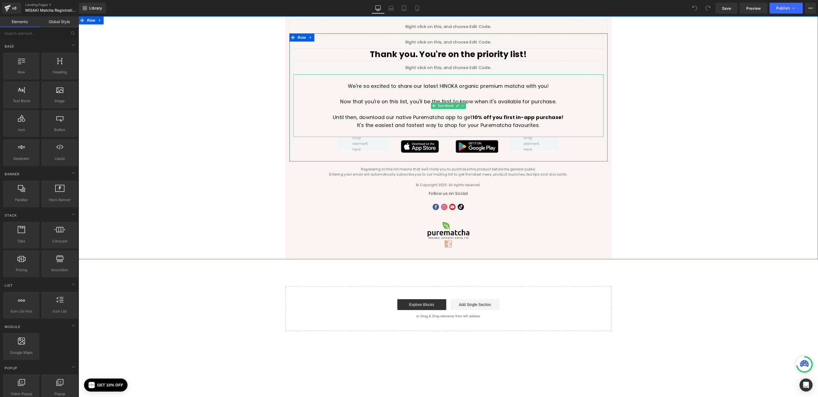
click at [452, 86] on p "We're so excited to share our latest HINOKA organic premium matcha with you!" at bounding box center [448, 86] width 310 height 8
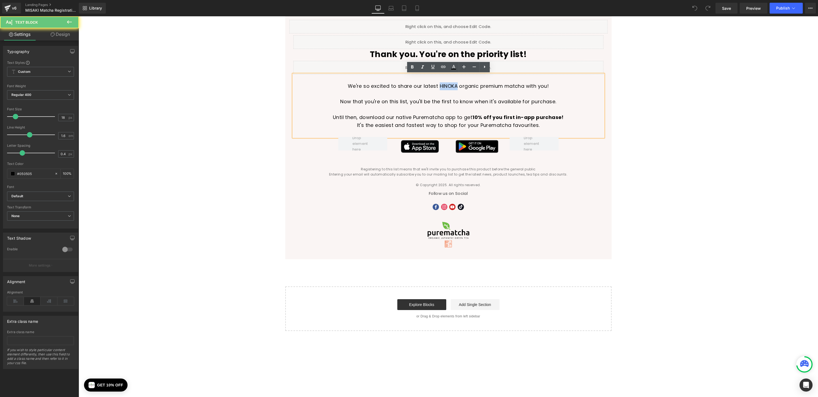
click at [452, 86] on p "We're so excited to share our latest HINOKA organic premium matcha with you!" at bounding box center [448, 86] width 310 height 8
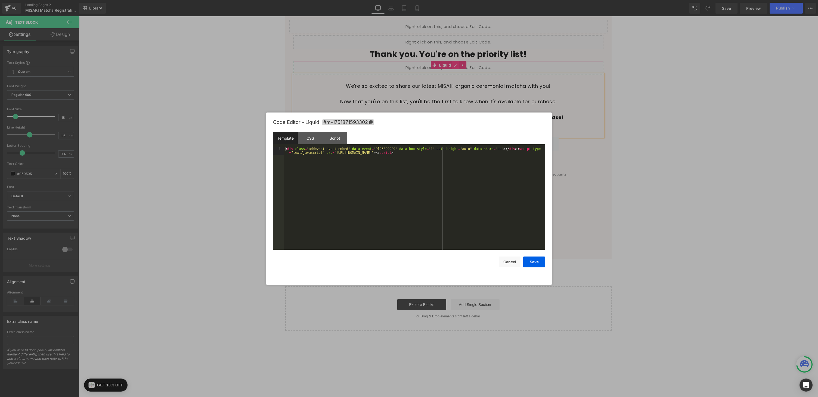
click at [456, 64] on link at bounding box center [455, 65] width 7 height 8
click at [364, 153] on div "< div class = "addevent-event-embed" data-event = "Pl26099929" data-box-style =…" at bounding box center [414, 206] width 261 height 118
click at [465, 153] on div "< div class = "addevent-event-embed" data-event = "Pl26099929" data-box-style =…" at bounding box center [414, 206] width 261 height 118
click at [537, 264] on button "Save" at bounding box center [534, 262] width 22 height 11
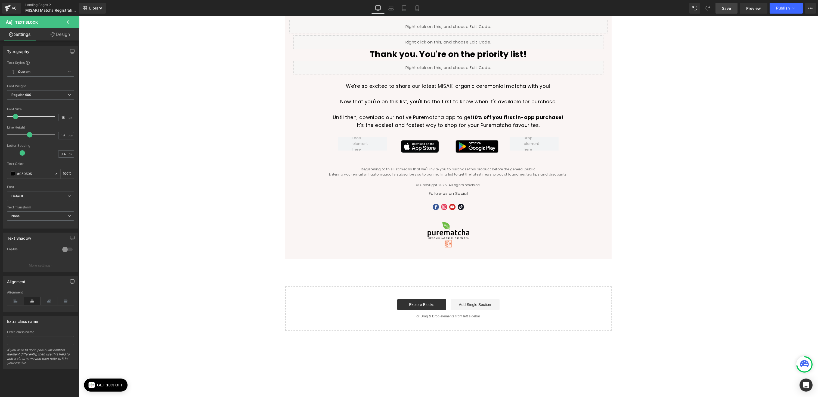
click at [728, 8] on span "Save" at bounding box center [726, 8] width 9 height 6
click at [792, 10] on icon at bounding box center [792, 7] width 5 height 5
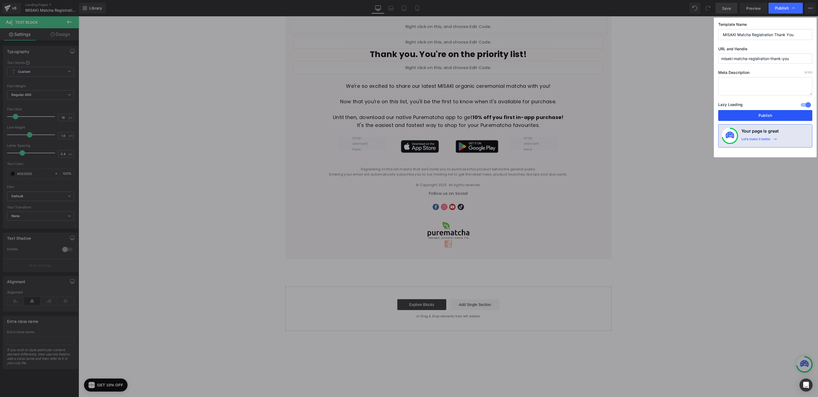
click at [754, 114] on button "Publish" at bounding box center [765, 115] width 94 height 11
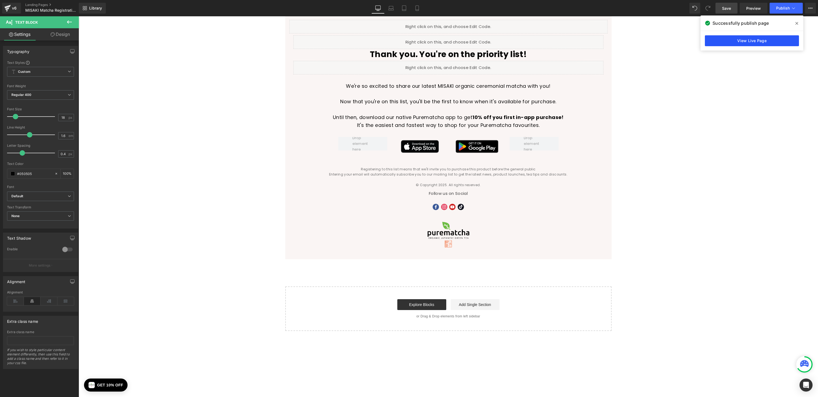
click at [770, 42] on link "View Live Page" at bounding box center [752, 40] width 94 height 11
click at [39, 5] on link "Landing Pages" at bounding box center [56, 5] width 63 height 4
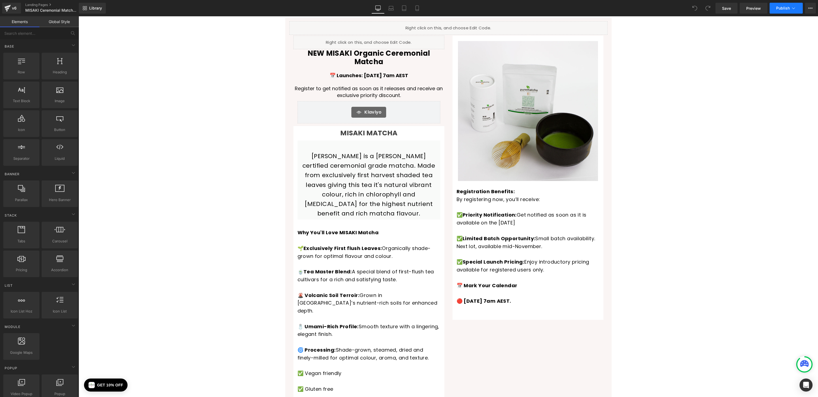
click at [794, 7] on icon at bounding box center [792, 7] width 5 height 5
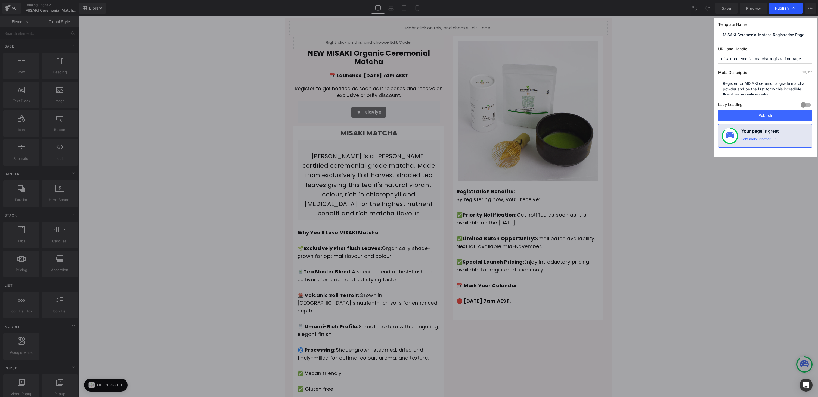
click at [794, 5] on icon at bounding box center [792, 7] width 5 height 5
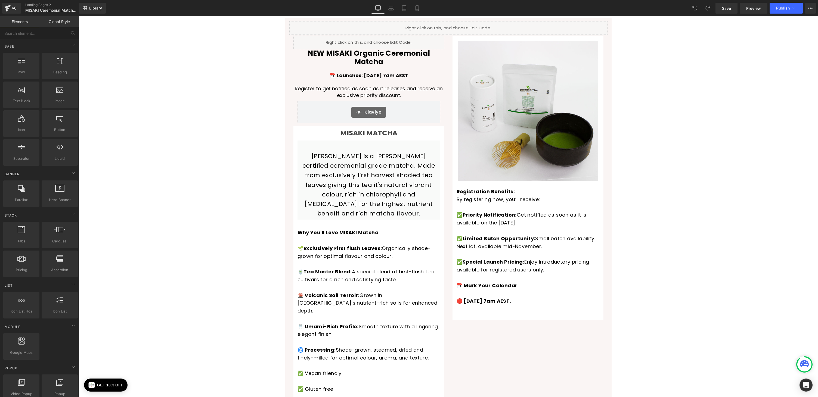
click at [794, 5] on icon at bounding box center [792, 7] width 5 height 5
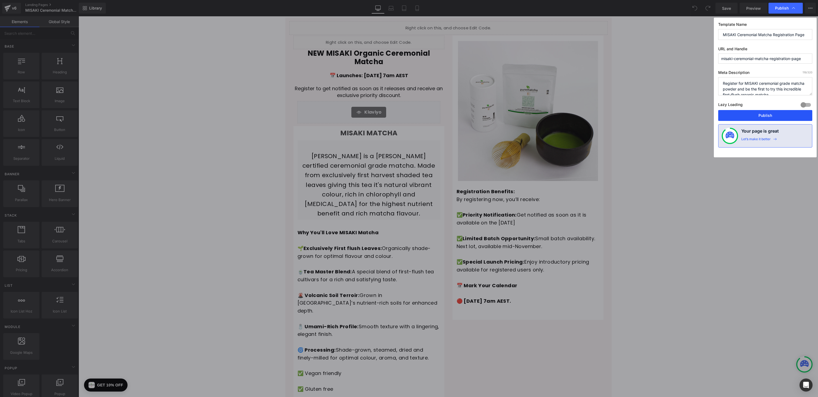
click at [759, 117] on button "Publish" at bounding box center [765, 115] width 94 height 11
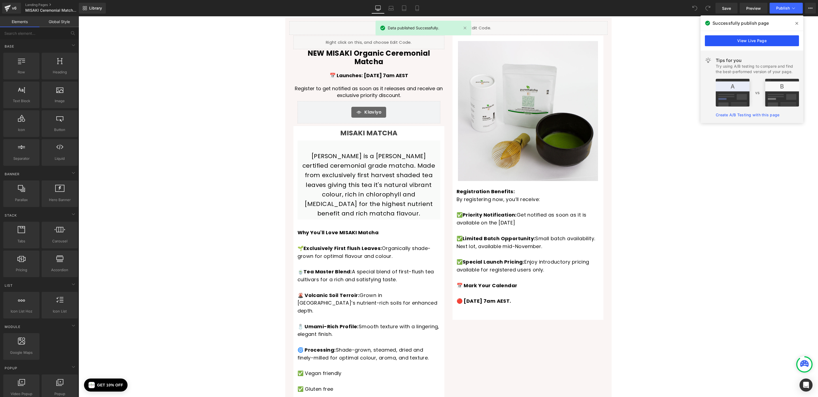
click at [749, 39] on link "View Live Page" at bounding box center [752, 40] width 94 height 11
